Goal: Task Accomplishment & Management: Manage account settings

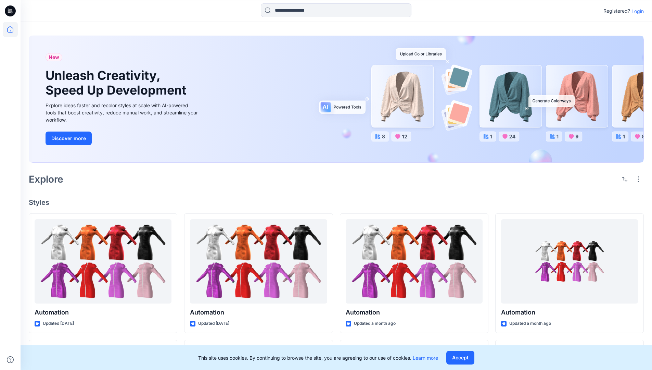
click at [636, 11] on p "Login" at bounding box center [637, 11] width 12 height 7
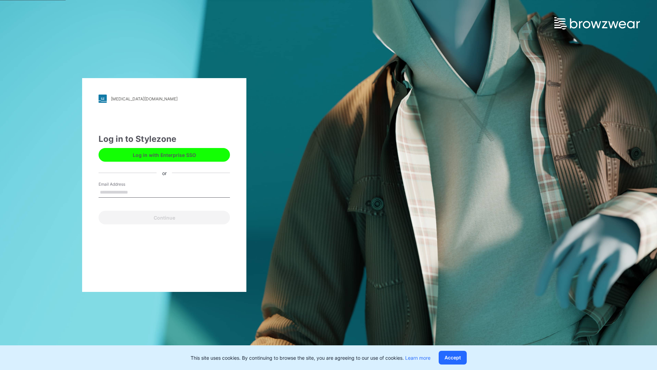
click at [135, 192] on input "Email Address" at bounding box center [164, 192] width 131 height 10
type input "**********"
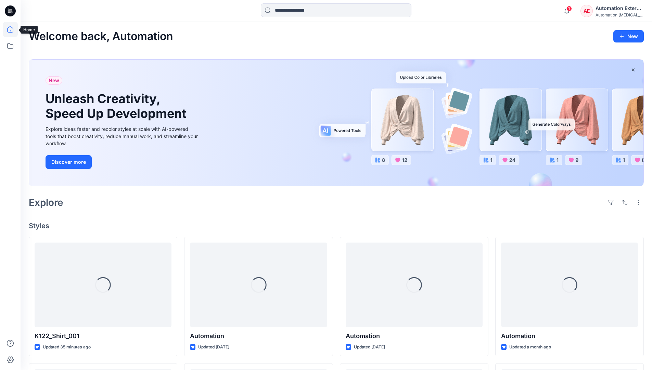
click at [13, 29] on icon at bounding box center [10, 29] width 6 height 6
click at [595, 13] on div "AE Automation External Automation [MEDICAL_DATA]..." at bounding box center [611, 11] width 63 height 14
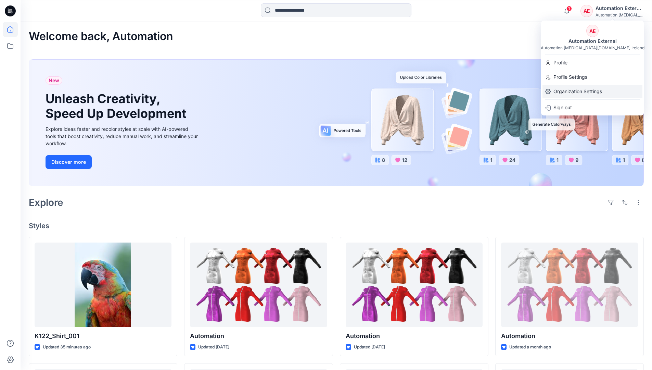
click at [592, 92] on p "Organization Settings" at bounding box center [577, 91] width 49 height 13
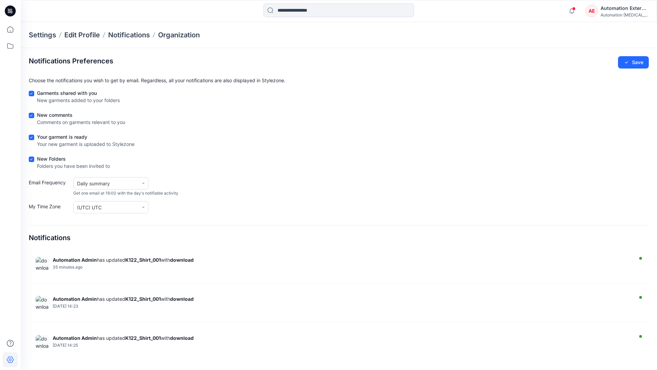
click at [625, 11] on div "Automation External" at bounding box center [625, 8] width 48 height 8
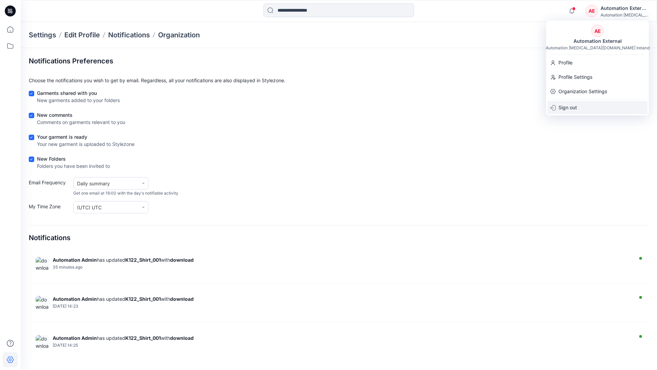
click at [581, 106] on div "Sign out" at bounding box center [597, 107] width 100 height 13
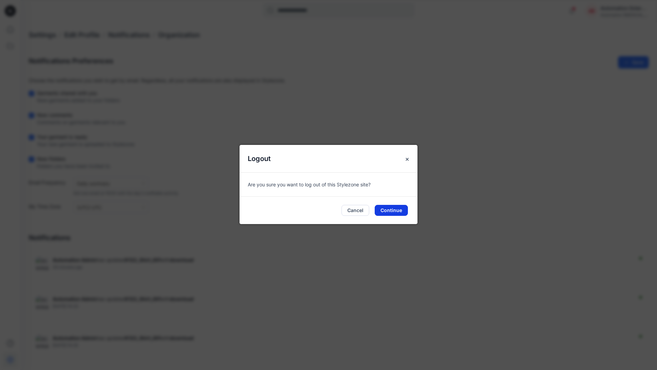
click at [396, 207] on button "Continue" at bounding box center [391, 210] width 33 height 11
